Goal: Task Accomplishment & Management: Complete application form

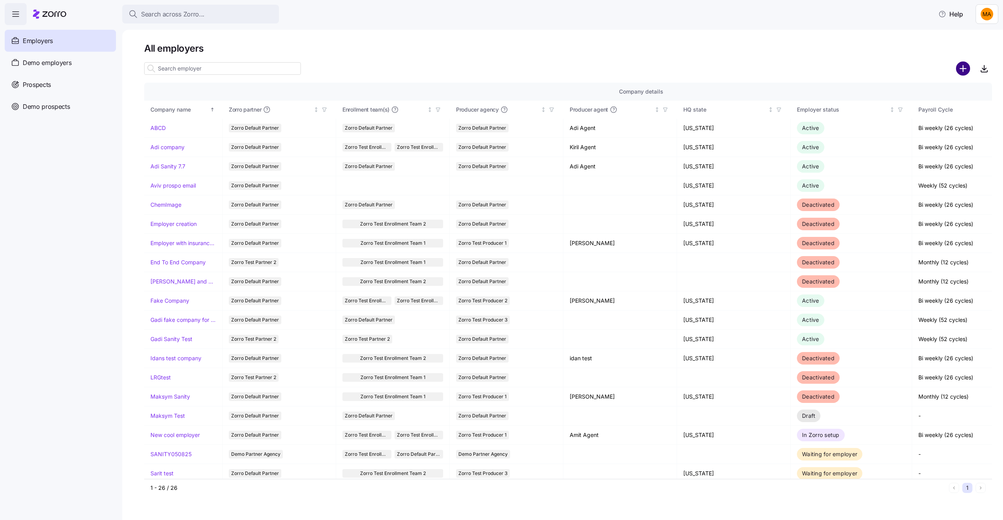
click at [964, 71] on circle "add icon" at bounding box center [962, 68] width 13 height 13
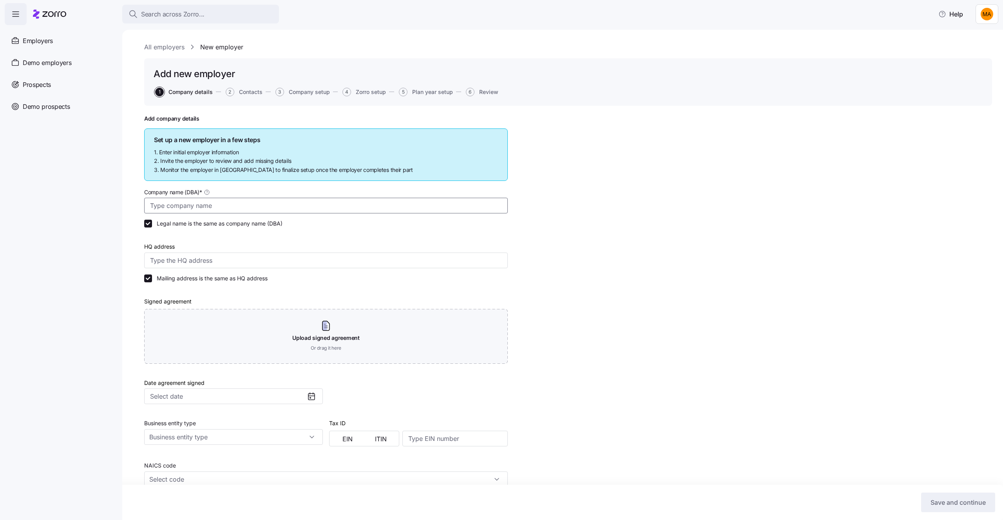
click at [217, 206] on input "Company name (DBA) *" at bounding box center [325, 206] width 363 height 16
type input "t"
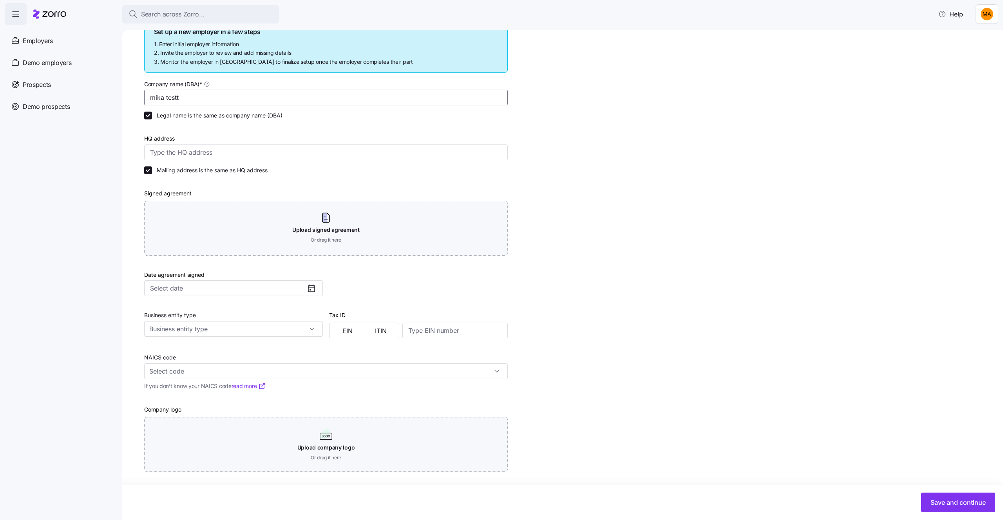
scroll to position [108, 0]
type input "mika testt"
click at [931, 499] on span "Save and continue" at bounding box center [957, 502] width 55 height 9
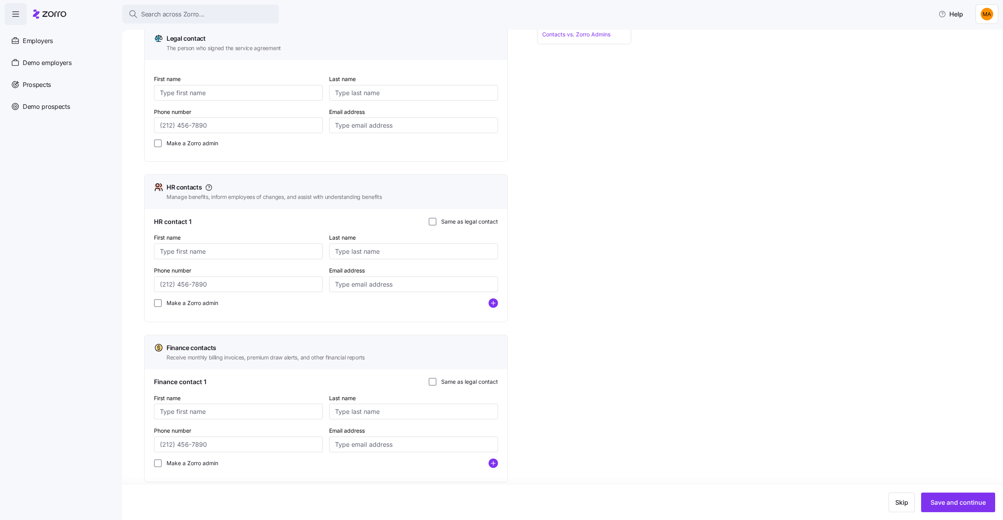
scroll to position [118, 0]
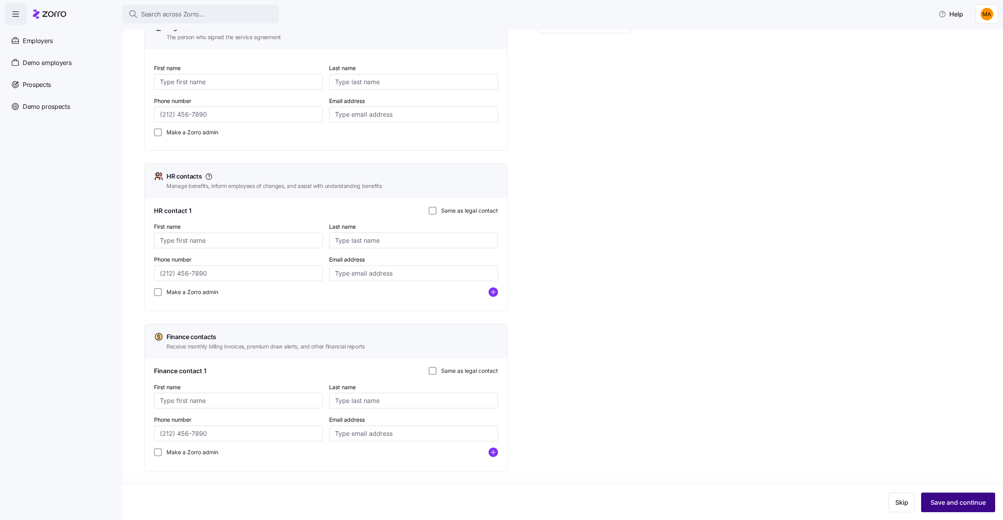
click at [930, 496] on button "Save and continue" at bounding box center [958, 503] width 74 height 20
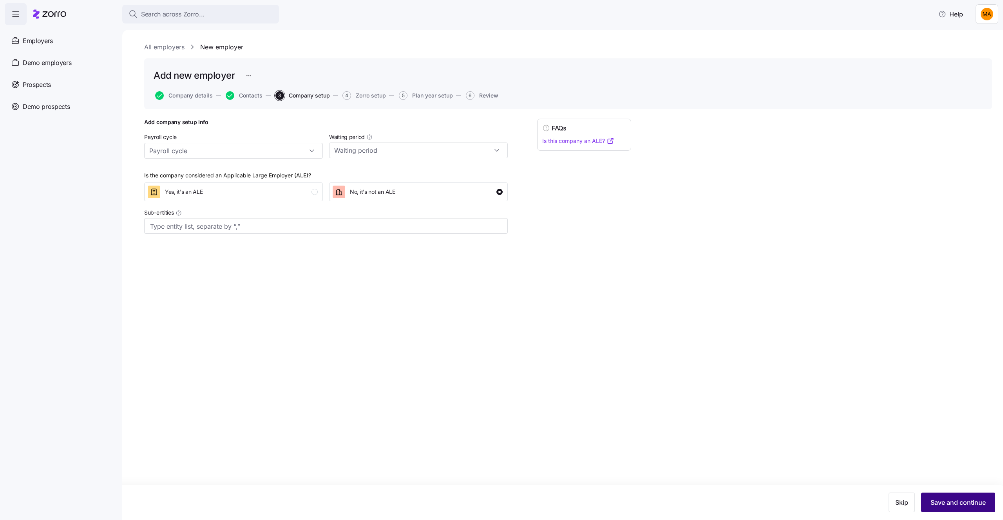
click at [947, 504] on span "Save and continue" at bounding box center [957, 502] width 55 height 9
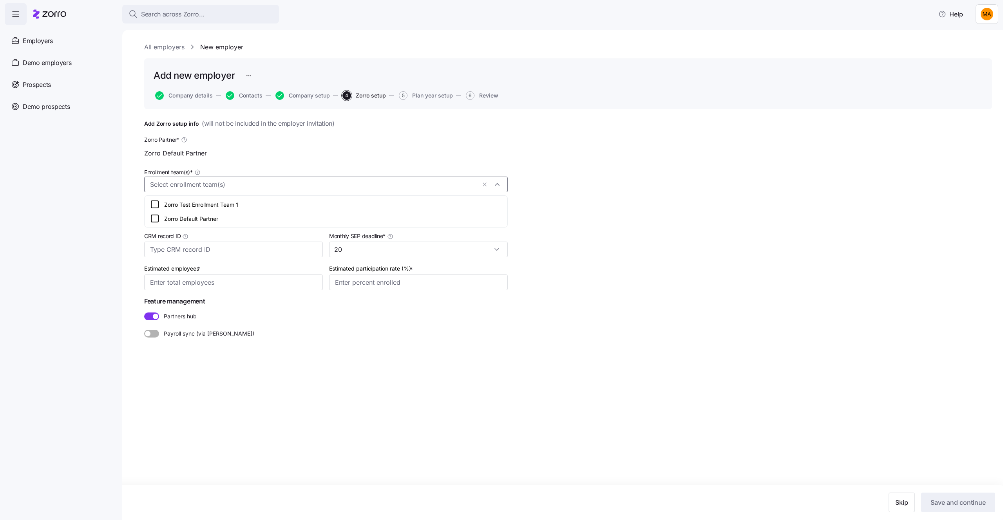
click at [277, 181] on input "Enrollment team(s) *" at bounding box center [313, 185] width 326 height 10
click at [229, 201] on div "Zorro Test Enrollment Team 1" at bounding box center [326, 204] width 352 height 9
click at [302, 347] on div "Add Zorro setup info ( will not be included in the employer invitation ) [PERSO…" at bounding box center [568, 248] width 848 height 258
click at [226, 217] on input "Producer agency *" at bounding box center [233, 217] width 179 height 16
click at [218, 242] on div "Zorro Test Producer 1" at bounding box center [233, 238] width 172 height 15
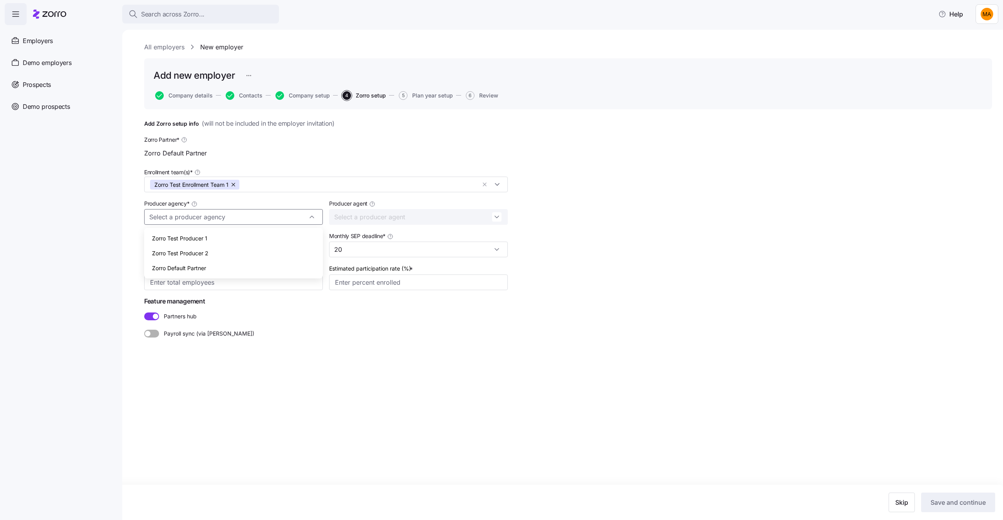
type input "Zorro Test Producer 1"
click at [232, 288] on input "Estimated employees *" at bounding box center [233, 283] width 179 height 16
type input "555"
click at [508, 387] on div "All employers New employer Add new employer Company details Contacts Company se…" at bounding box center [562, 275] width 880 height 490
click at [350, 278] on input "Estimated participation rate (%) *" at bounding box center [418, 283] width 179 height 16
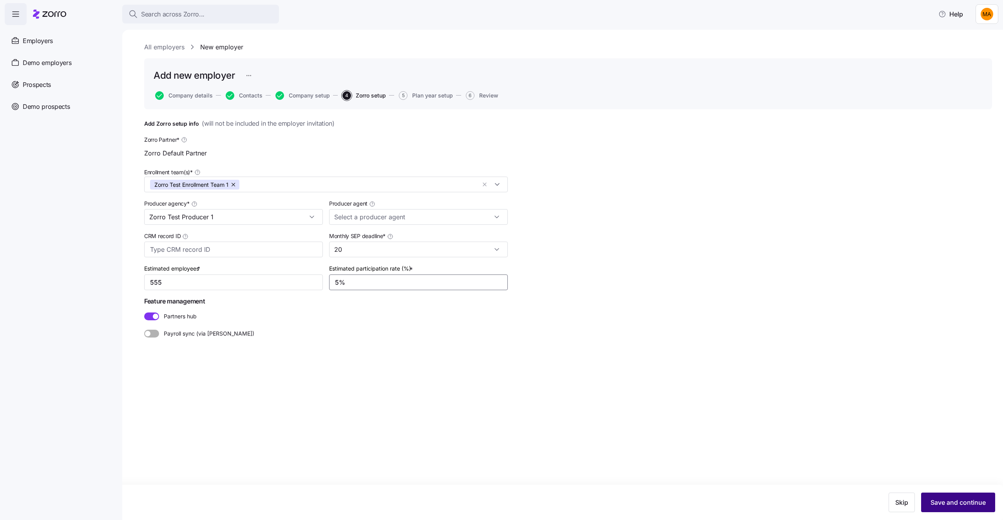
type input "5%"
click at [967, 505] on span "Save and continue" at bounding box center [957, 502] width 55 height 9
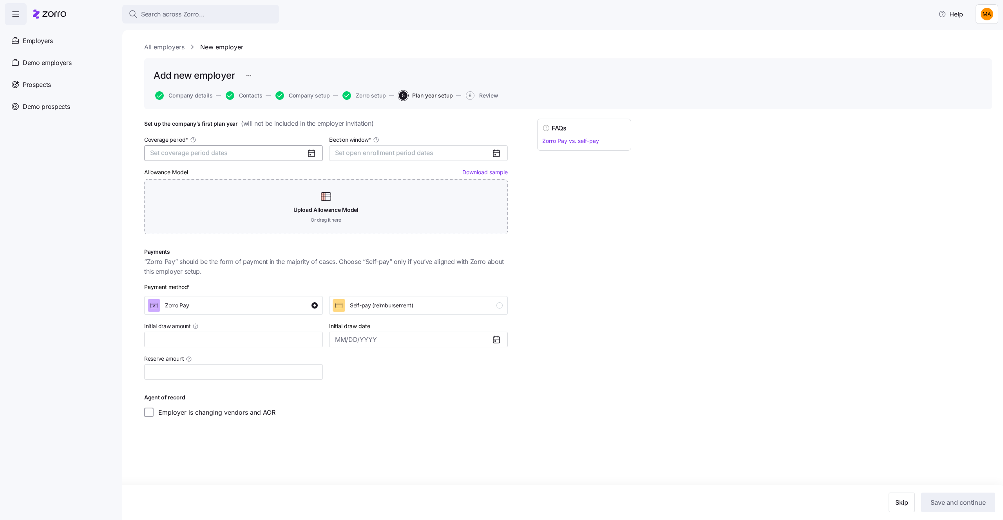
click at [212, 147] on button "Set coverage period dates" at bounding box center [233, 153] width 179 height 16
click at [211, 223] on button "Aug" at bounding box center [209, 230] width 39 height 16
click at [257, 182] on button "button" at bounding box center [261, 177] width 16 height 16
click at [258, 181] on button "button" at bounding box center [261, 177] width 16 height 16
click at [163, 174] on button "button" at bounding box center [159, 177] width 16 height 16
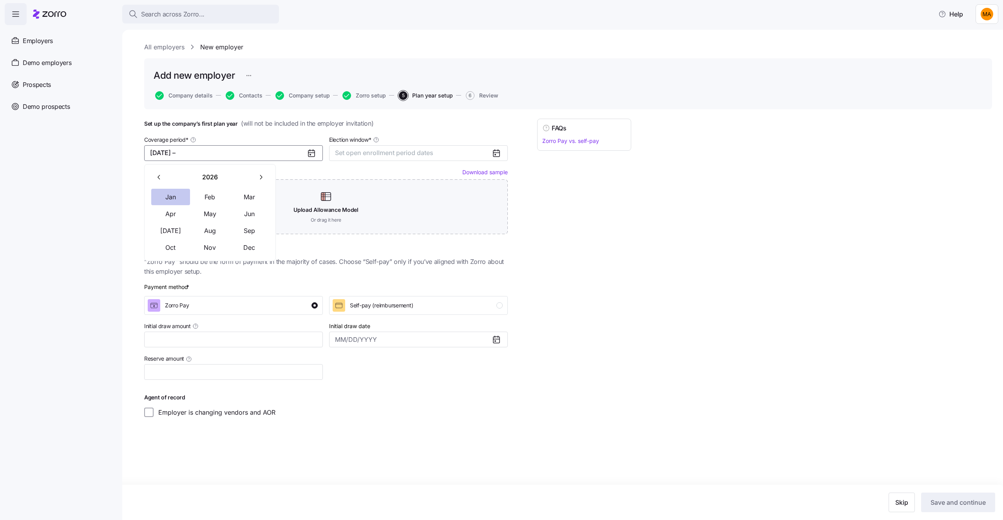
click at [174, 200] on button "Jan" at bounding box center [170, 197] width 39 height 16
click at [230, 152] on button "[DATE] – [DATE]" at bounding box center [233, 153] width 179 height 16
click at [166, 198] on button "Jan" at bounding box center [170, 197] width 39 height 16
click at [242, 238] on button "Sep" at bounding box center [249, 230] width 39 height 16
click at [242, 154] on button "[DATE] – [DATE]" at bounding box center [233, 153] width 179 height 16
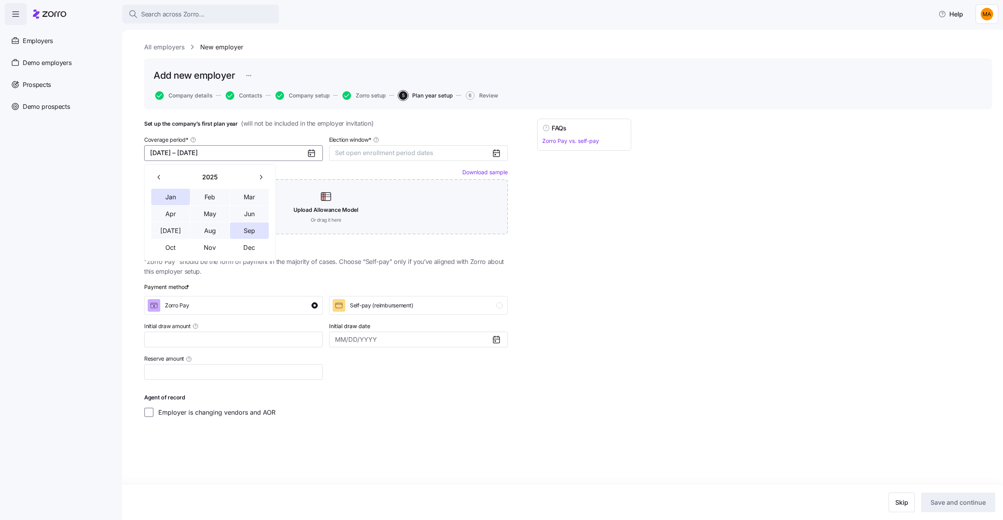
click at [261, 174] on icon "button" at bounding box center [260, 177] width 7 height 7
click at [172, 199] on button "Jan" at bounding box center [170, 197] width 39 height 16
click at [248, 249] on button "Dec" at bounding box center [249, 247] width 39 height 16
click at [393, 151] on span "Set open enrollment period dates" at bounding box center [384, 153] width 98 height 8
click at [372, 244] on button "13" at bounding box center [378, 244] width 16 height 16
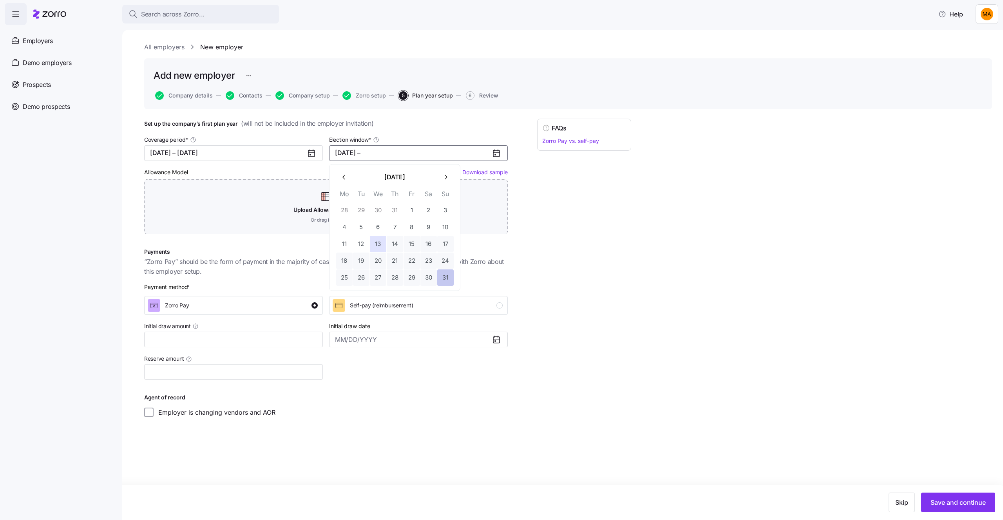
click at [450, 279] on button "31" at bounding box center [445, 277] width 16 height 16
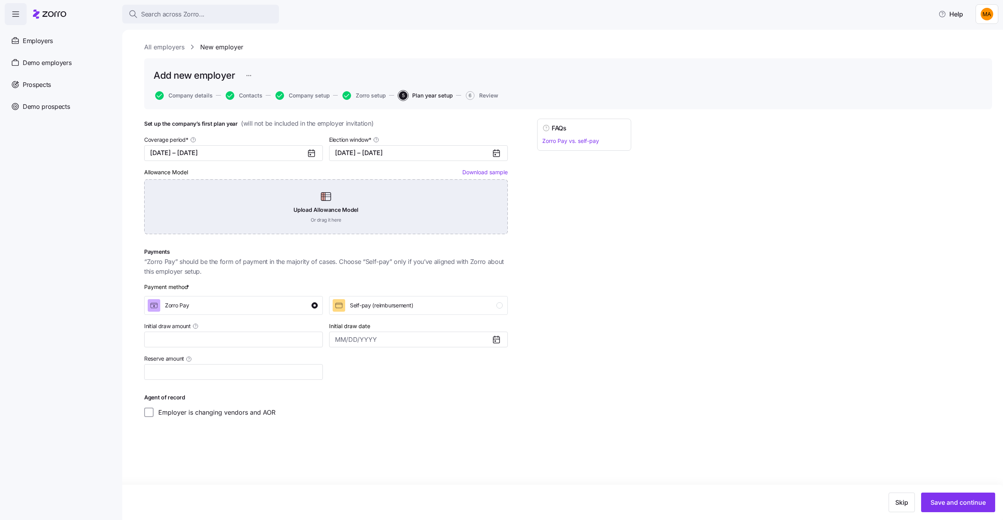
click at [332, 198] on div "Upload Allowance Model Or drag it here" at bounding box center [325, 206] width 363 height 55
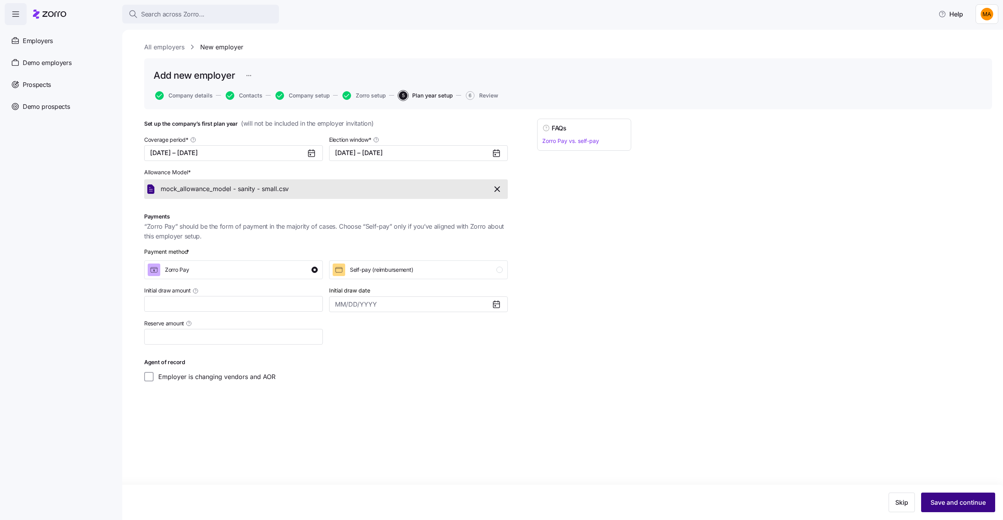
click at [942, 508] on button "Save and continue" at bounding box center [958, 503] width 74 height 20
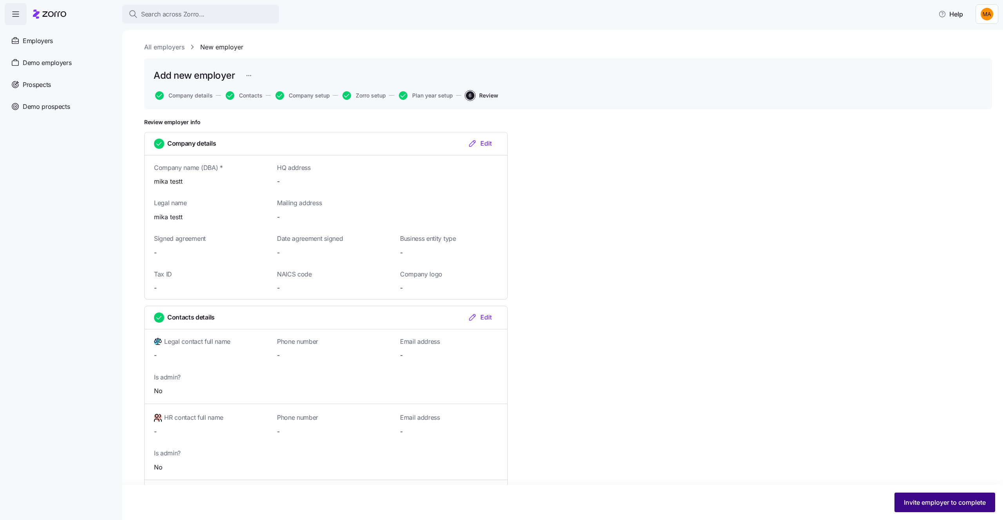
click at [929, 499] on span "Invite employer to complete" at bounding box center [945, 502] width 82 height 9
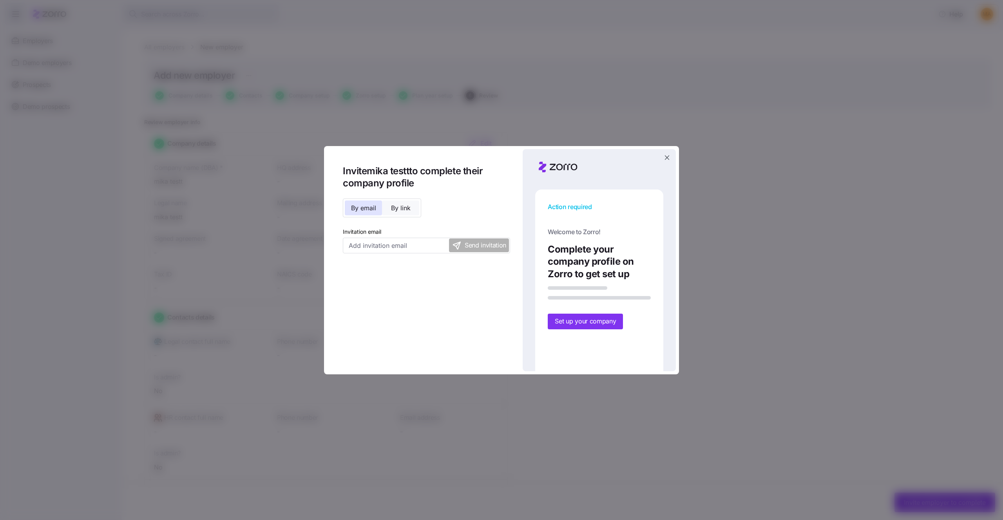
click at [407, 210] on span "By link" at bounding box center [401, 208] width 20 height 6
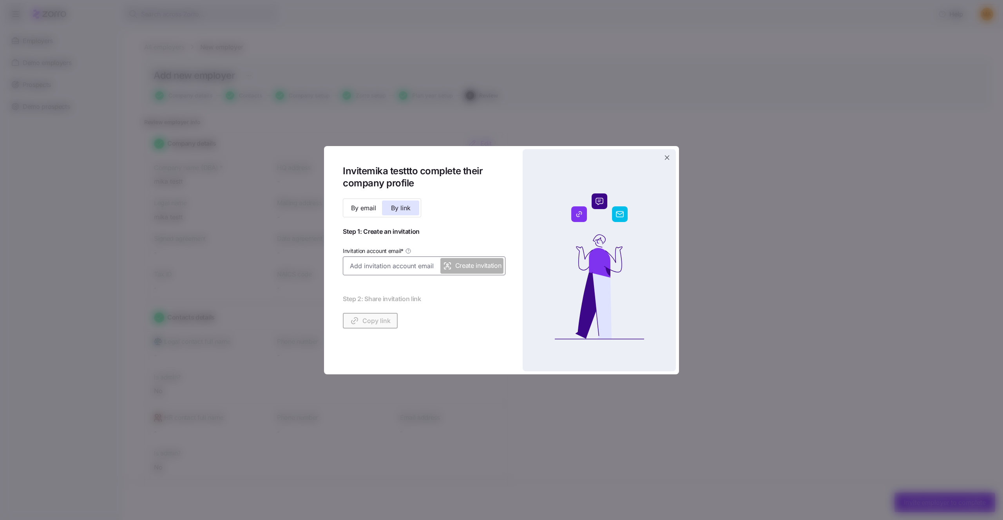
click at [420, 270] on input "Invitation account email *" at bounding box center [424, 266] width 163 height 19
type input "[EMAIL_ADDRESS][DOMAIN_NAME]"
click at [466, 271] on button "Create invitation" at bounding box center [471, 266] width 63 height 16
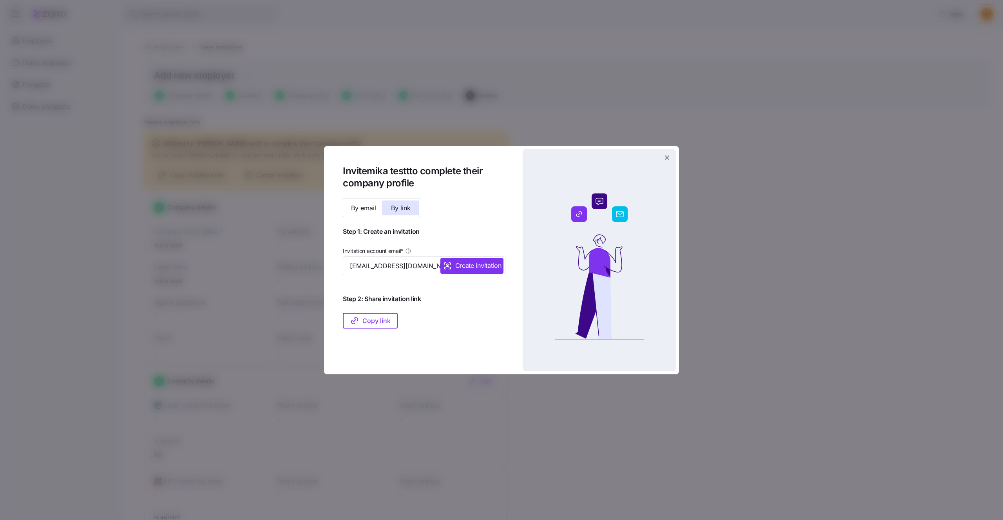
click at [776, 342] on div at bounding box center [501, 260] width 1003 height 520
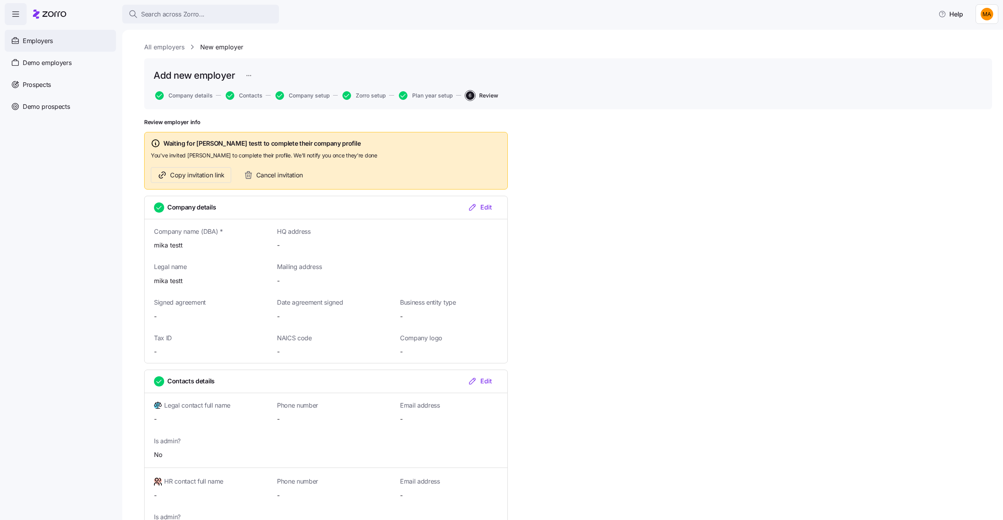
click at [49, 40] on span "Employers" at bounding box center [38, 41] width 30 height 10
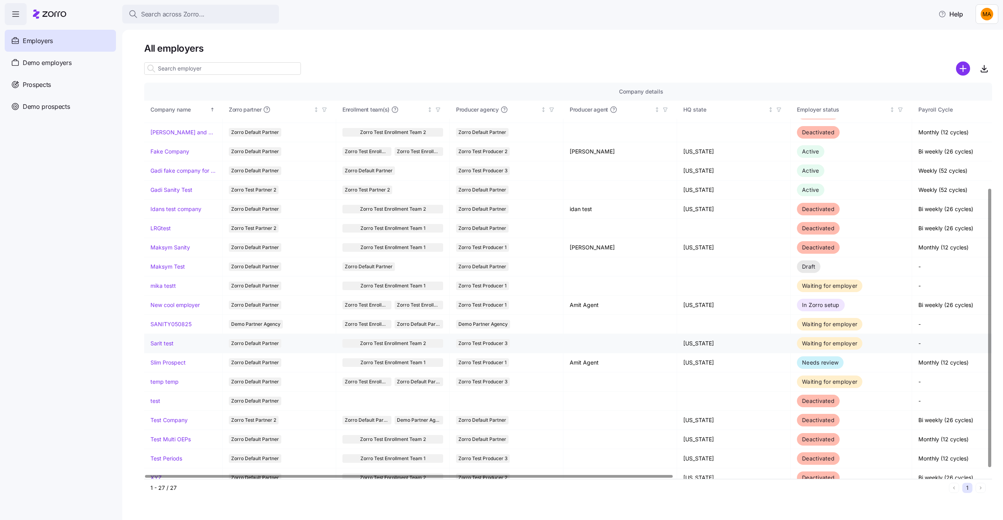
scroll to position [150, 0]
click at [171, 284] on link "mika testt" at bounding box center [162, 285] width 25 height 8
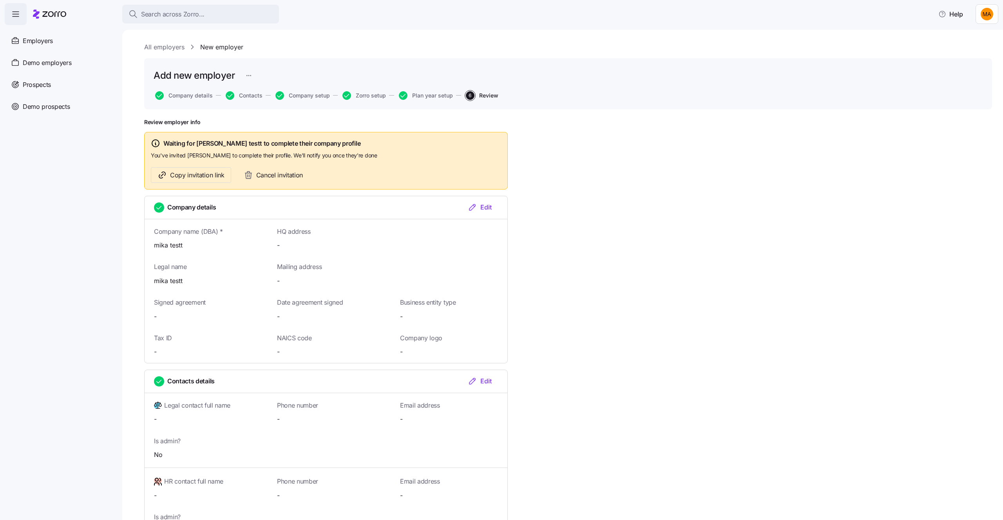
click at [152, 49] on link "All employers" at bounding box center [164, 47] width 40 height 10
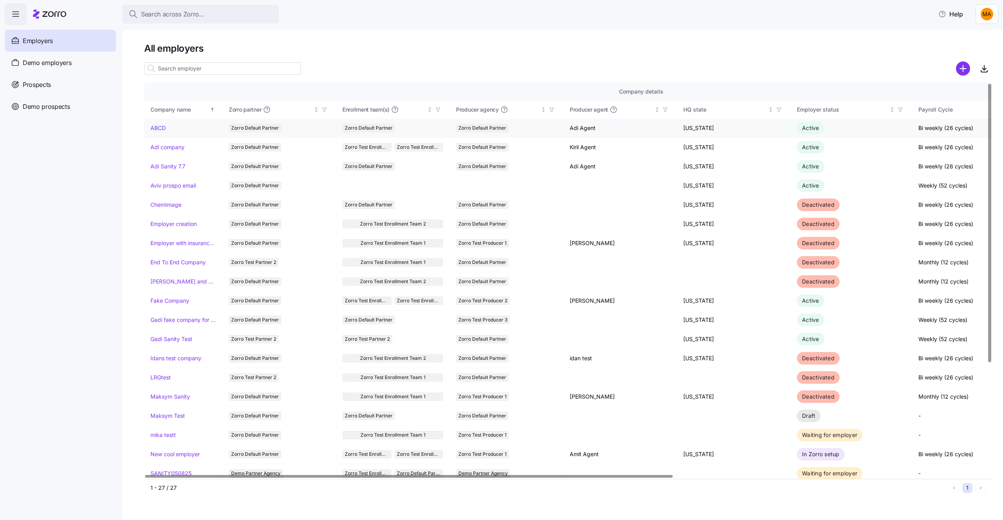
click at [164, 127] on link "ABCD" at bounding box center [157, 128] width 15 height 8
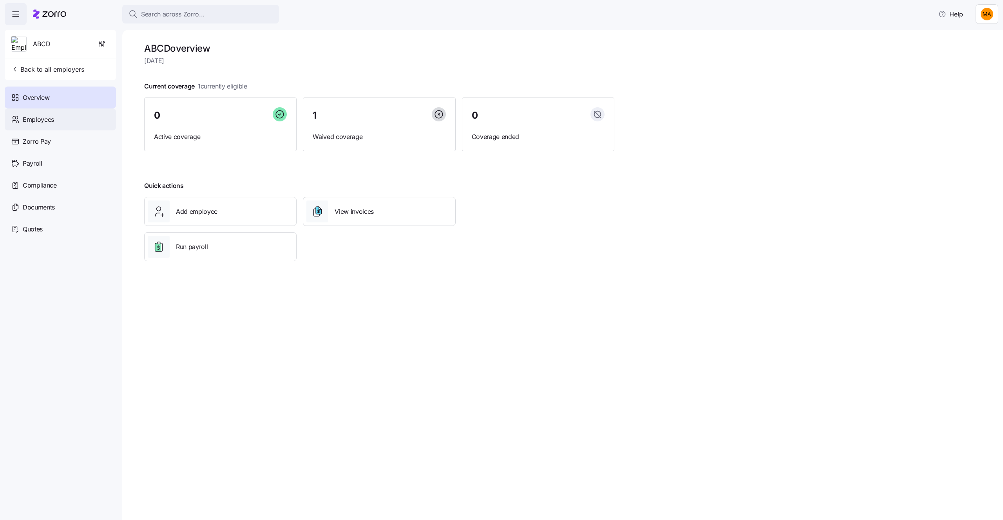
click at [38, 120] on span "Employees" at bounding box center [38, 120] width 31 height 10
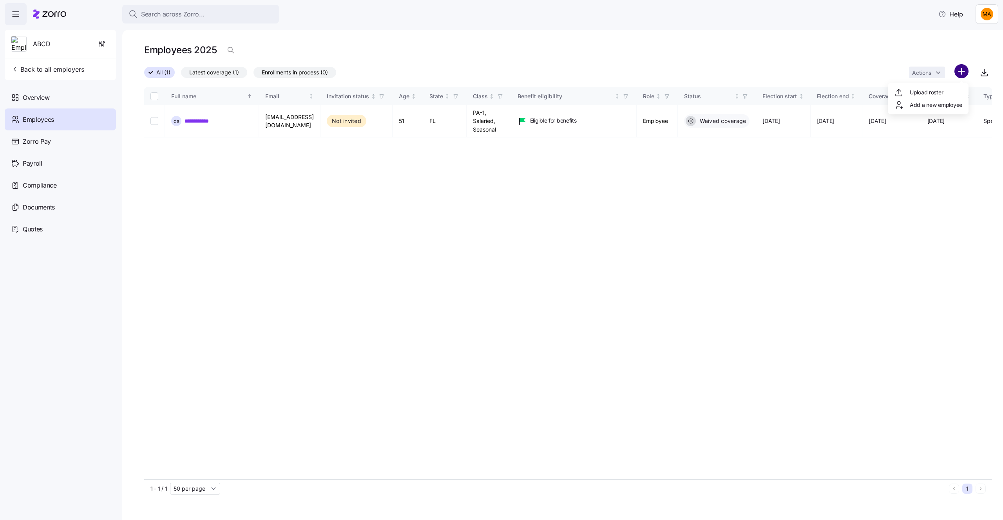
click at [964, 71] on html "**********" at bounding box center [501, 257] width 1003 height 515
click at [915, 92] on span "Upload roster" at bounding box center [925, 93] width 33 height 8
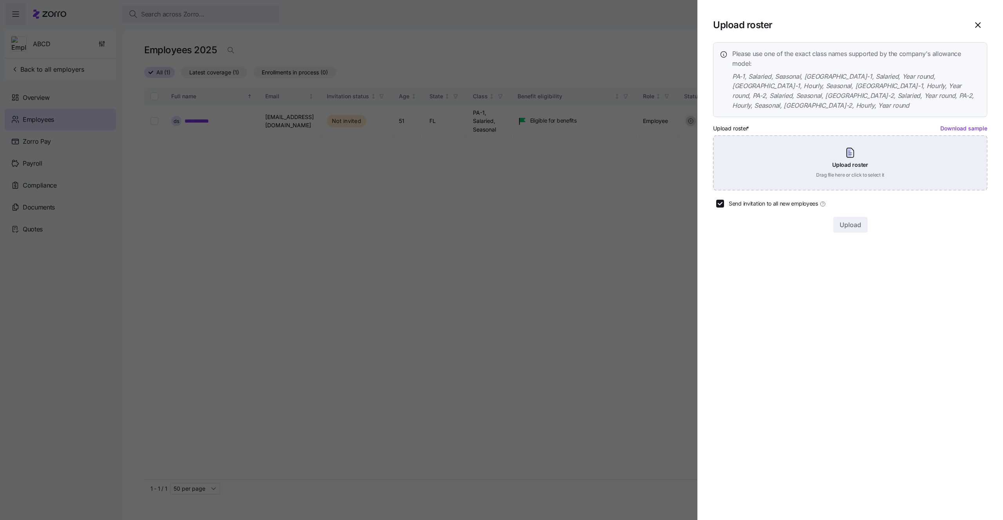
click at [842, 153] on div "Upload roster Drag file here or click to select it" at bounding box center [850, 163] width 274 height 55
click at [843, 164] on div "Upload roster Drag file here or click to select it" at bounding box center [850, 163] width 274 height 55
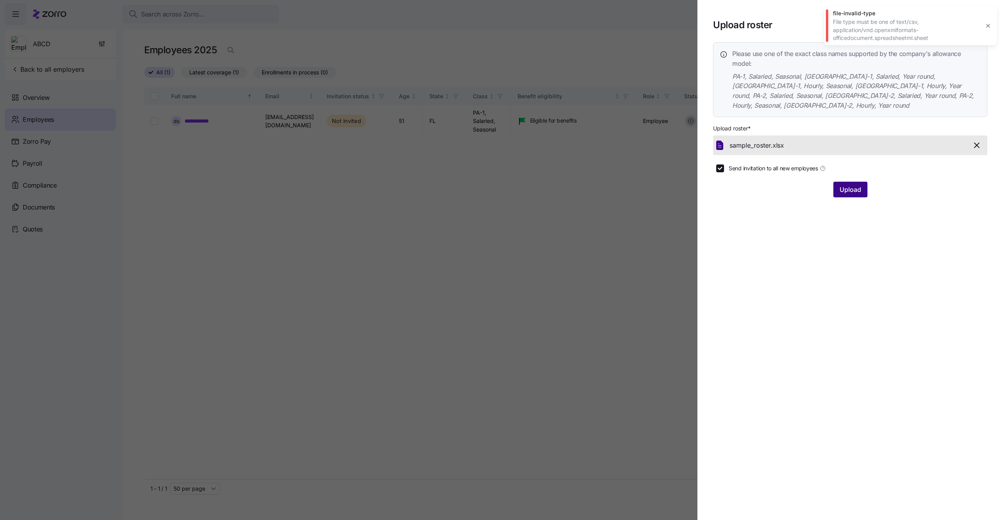
click at [852, 185] on span "Upload" at bounding box center [850, 189] width 22 height 9
click at [988, 22] on icon "button" at bounding box center [988, 21] width 6 height 6
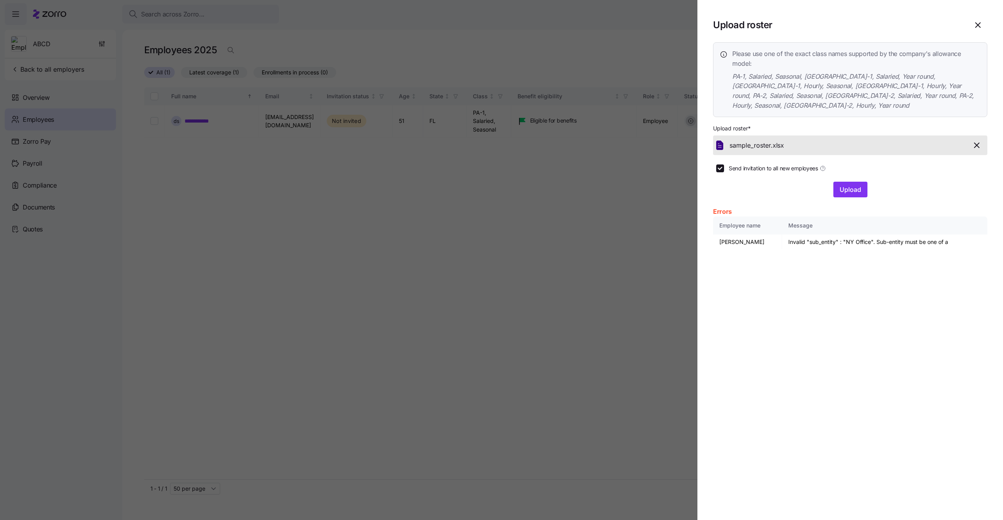
click at [970, 141] on span "button" at bounding box center [977, 145] width 14 height 9
click at [840, 185] on span "Upload" at bounding box center [850, 189] width 22 height 9
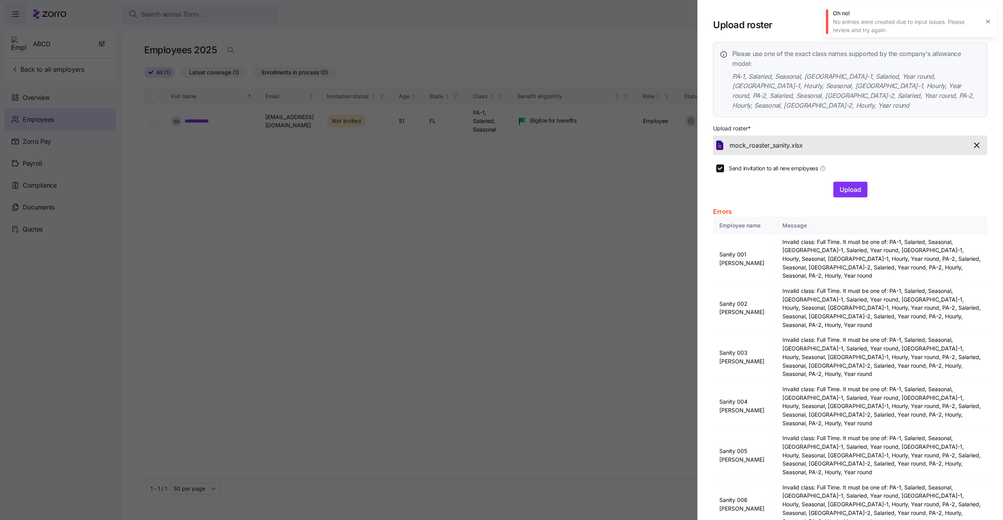
click at [757, 165] on span "Send invitation to all new employees" at bounding box center [773, 169] width 89 height 8
click at [724, 165] on input "Send invitation to all new employees" at bounding box center [720, 169] width 8 height 8
checkbox input "false"
click at [839, 182] on button "Upload" at bounding box center [850, 190] width 34 height 16
click at [481, 296] on div at bounding box center [501, 260] width 1003 height 520
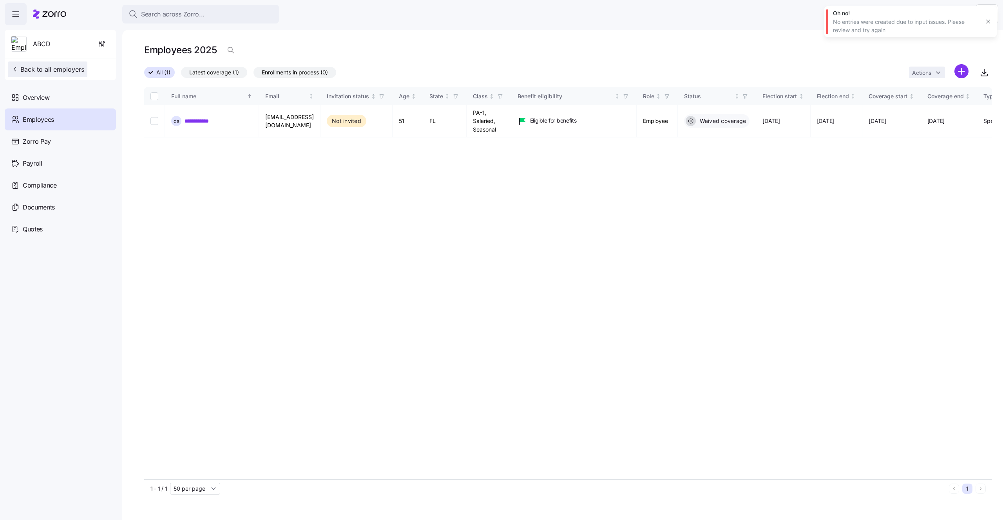
click at [40, 69] on span "Back to all employers" at bounding box center [47, 69] width 73 height 9
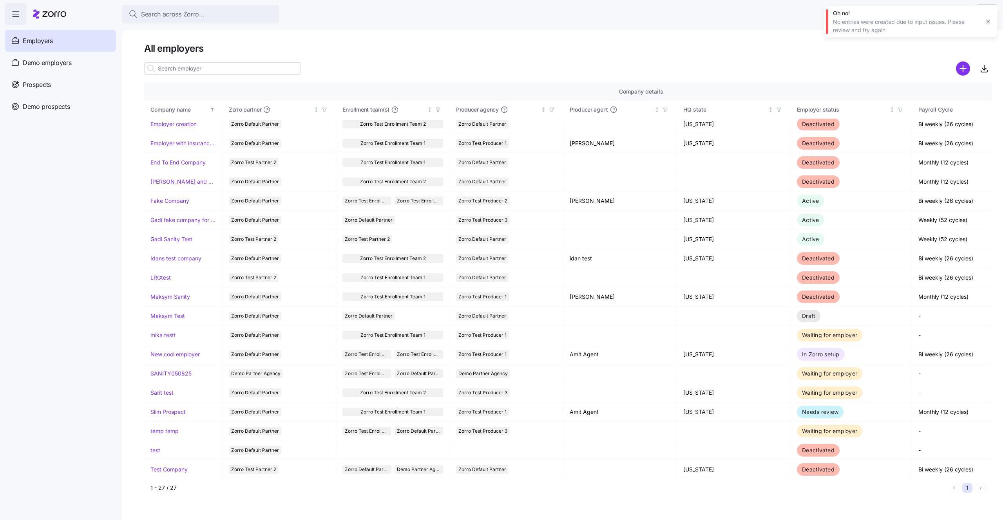
scroll to position [100, 0]
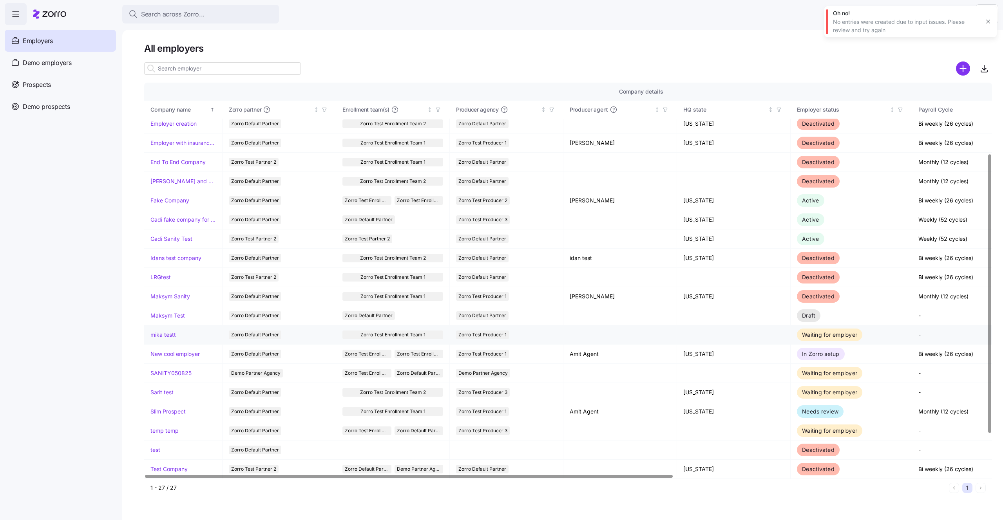
click at [168, 337] on link "mika testt" at bounding box center [162, 335] width 25 height 8
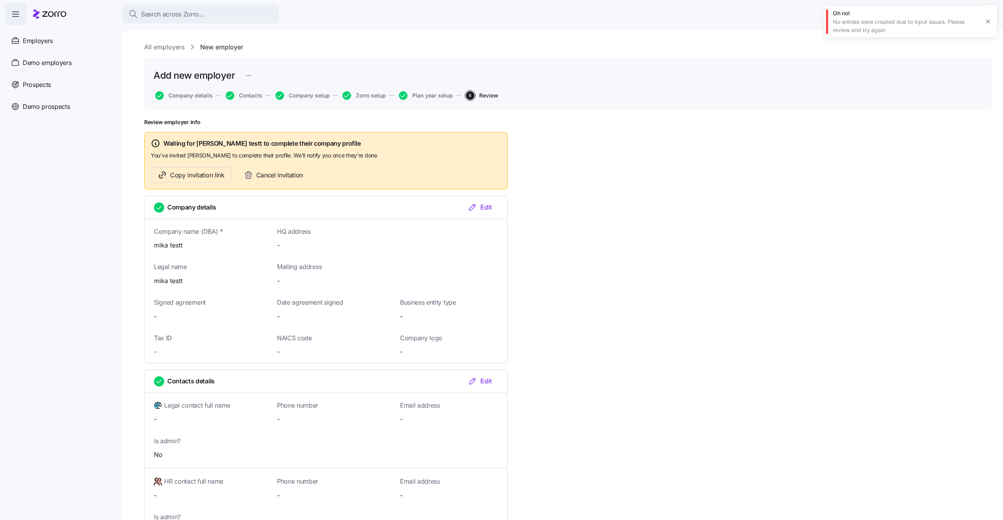
click at [992, 22] on button "button" at bounding box center [987, 21] width 11 height 11
click at [210, 177] on span "Copy invitation link" at bounding box center [197, 175] width 54 height 10
click at [982, 21] on html "Search across Zorro... Help Employers Demo employers Prospects Demo prospects A…" at bounding box center [501, 257] width 1003 height 515
click at [915, 28] on html "Search across Zorro... Help Employers Demo employers Prospects Demo prospects A…" at bounding box center [501, 257] width 1003 height 515
click at [186, 103] on div "Add new employer Company details Contacts Company setup Zorro setup Plan year s…" at bounding box center [568, 83] width 848 height 51
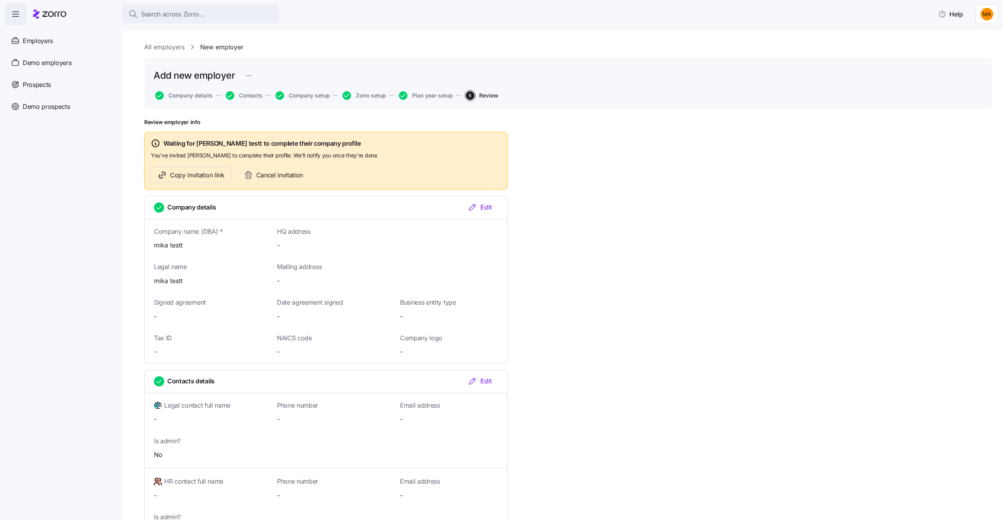
click at [186, 99] on button "Company details" at bounding box center [184, 95] width 58 height 9
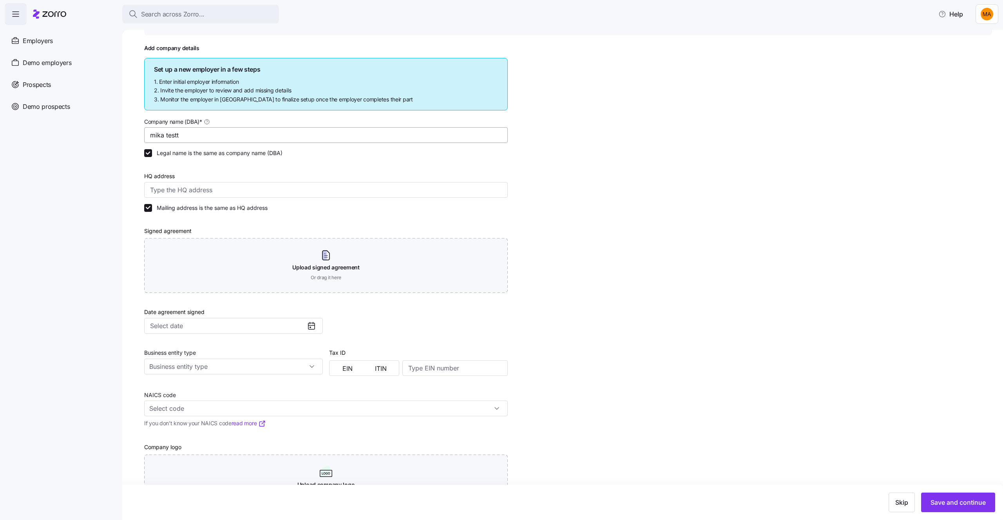
scroll to position [78, 0]
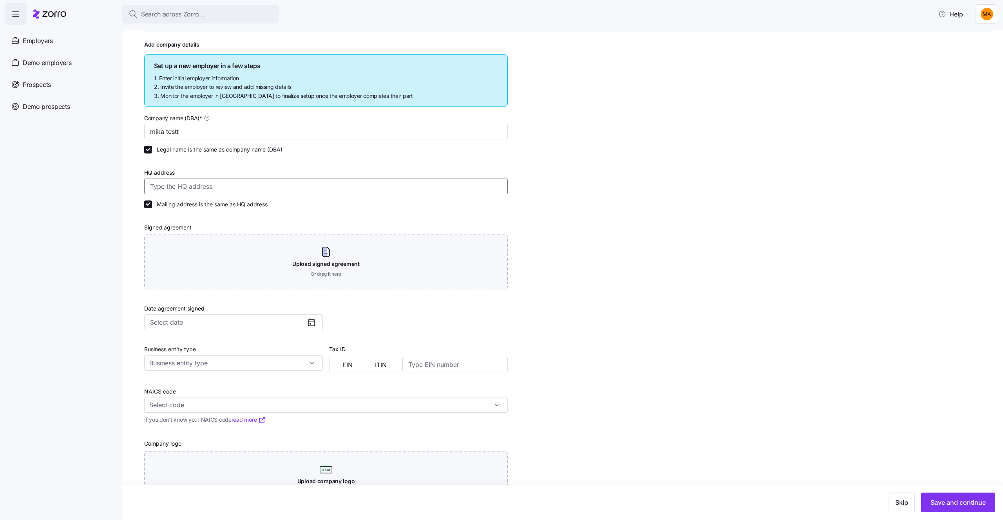
click at [254, 185] on input "HQ address" at bounding box center [325, 187] width 363 height 16
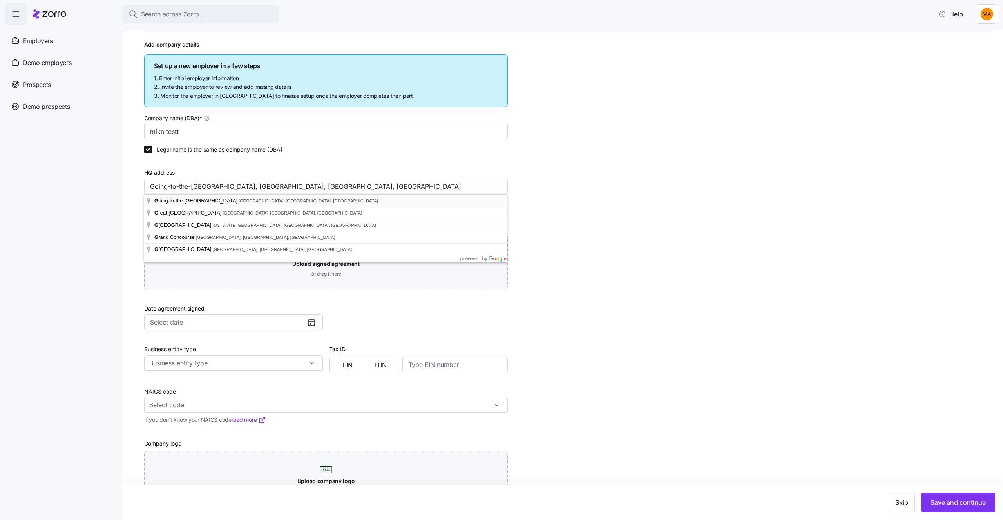
type input "Going-to-the-[GEOGRAPHIC_DATA], [GEOGRAPHIC_DATA], [GEOGRAPHIC_DATA], [GEOGRAPH…"
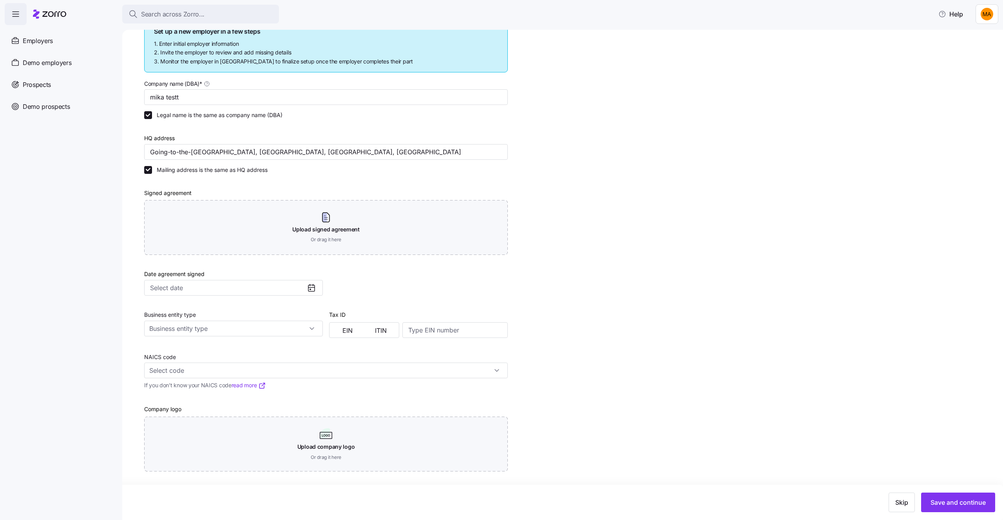
scroll to position [110, 0]
click at [249, 291] on input "Date agreement signed" at bounding box center [233, 290] width 179 height 16
click at [226, 385] on button "15" at bounding box center [227, 380] width 16 height 16
type input "[DATE]"
click at [230, 329] on input "Business entity type" at bounding box center [233, 330] width 179 height 16
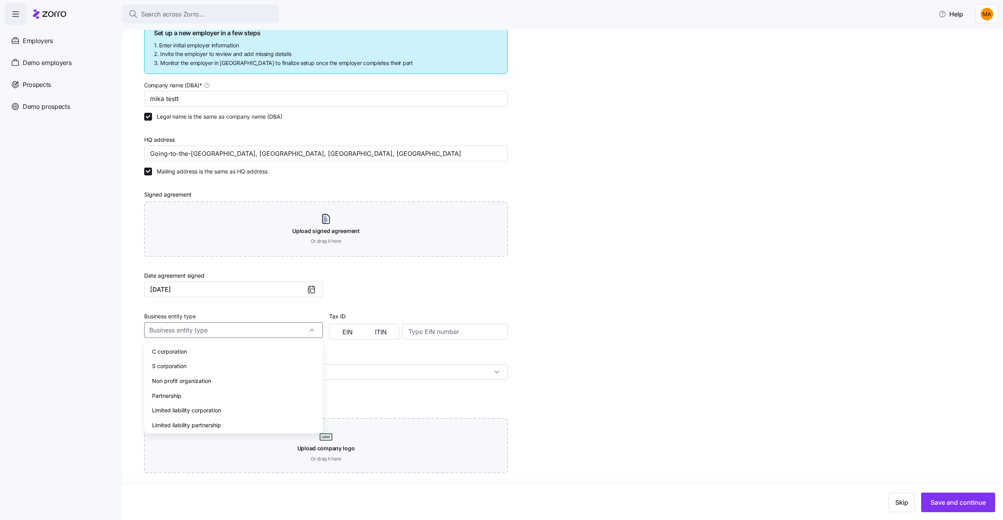
click at [221, 413] on span "Limited liability corporation" at bounding box center [186, 410] width 69 height 9
type input "Limited liability corporation"
click at [354, 333] on button "EIN" at bounding box center [347, 332] width 33 height 13
click at [422, 331] on input at bounding box center [454, 332] width 105 height 16
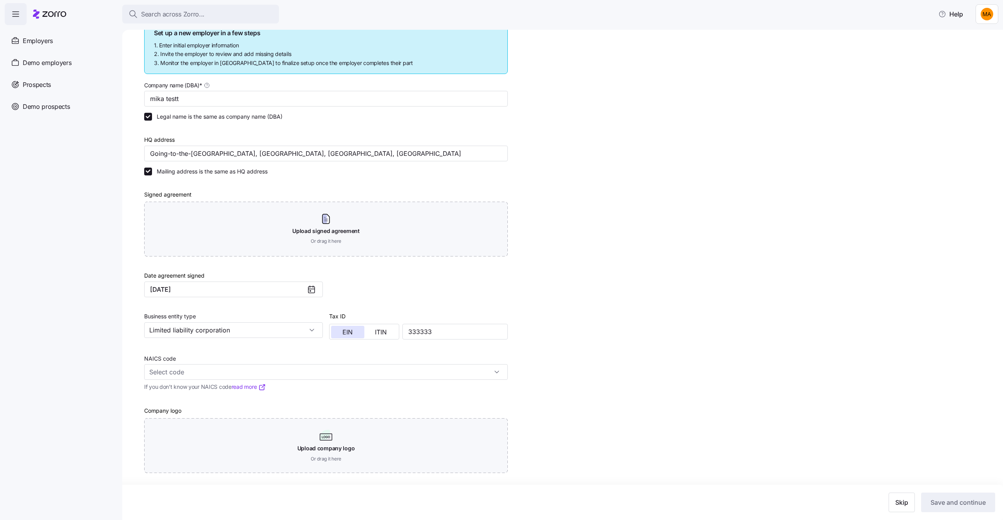
click at [330, 371] on div "NAICS code" at bounding box center [325, 367] width 363 height 27
click at [431, 333] on input "333333" at bounding box center [454, 332] width 105 height 16
type input "333333333"
click at [349, 372] on input "NAICS code" at bounding box center [325, 372] width 363 height 16
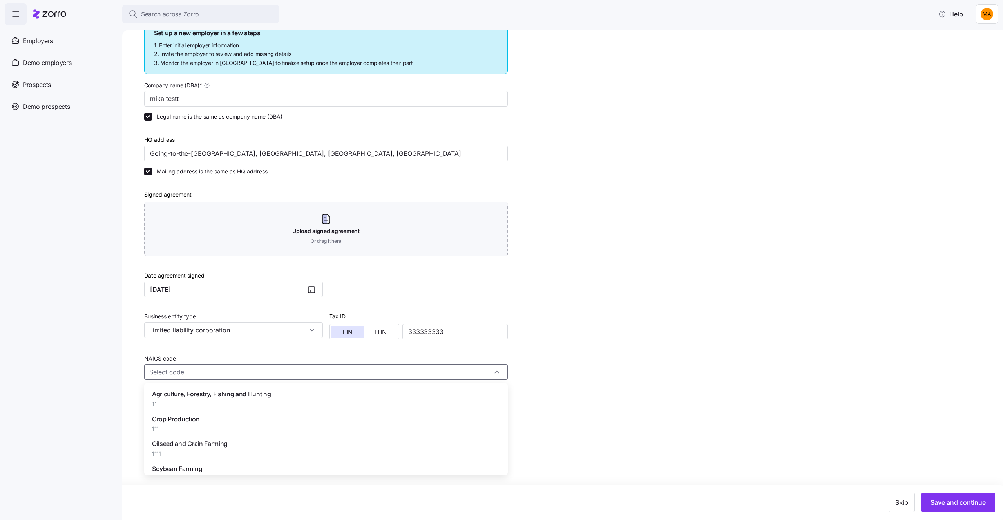
click at [220, 461] on div "Soybean Farming 11111" at bounding box center [325, 473] width 357 height 25
type input "11111 - Soybean Farming"
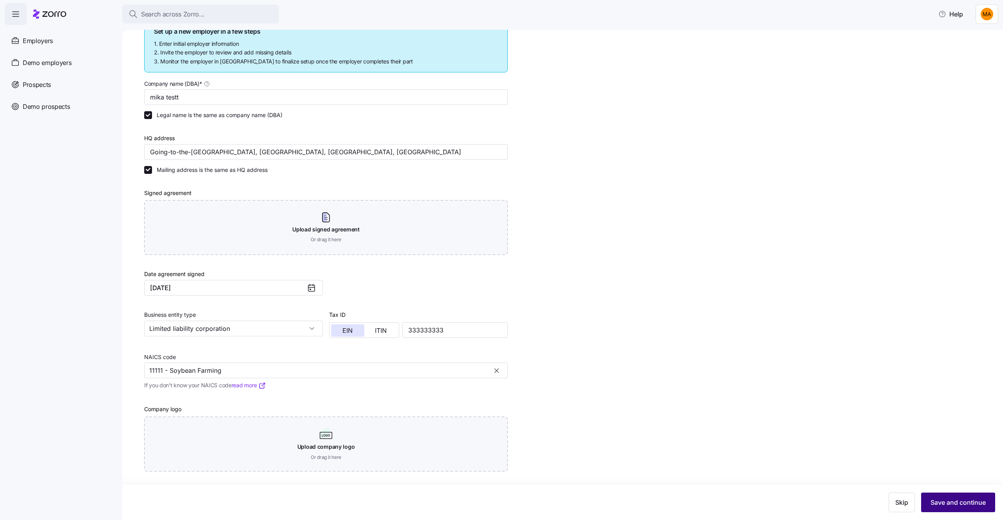
click at [937, 508] on button "Save and continue" at bounding box center [958, 503] width 74 height 20
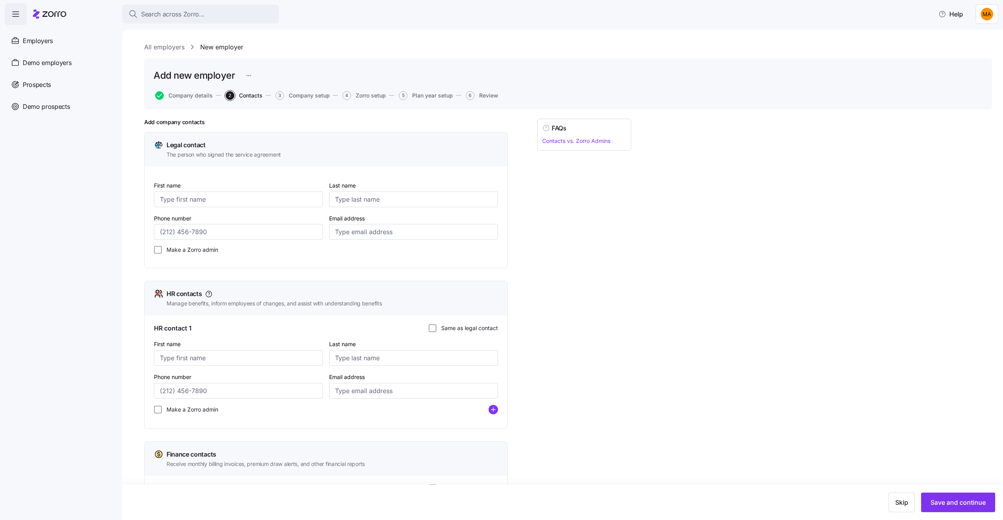
click at [985, 22] on html "Search across Zorro... Help Employers Demo employers Prospects Demo prospects A…" at bounding box center [501, 257] width 1003 height 515
click at [975, 44] on div "Log out" at bounding box center [966, 47] width 31 height 9
